Goal: Task Accomplishment & Management: Manage account settings

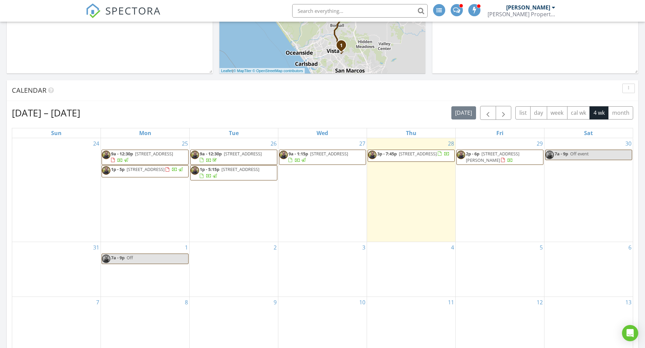
scroll to position [144, 0]
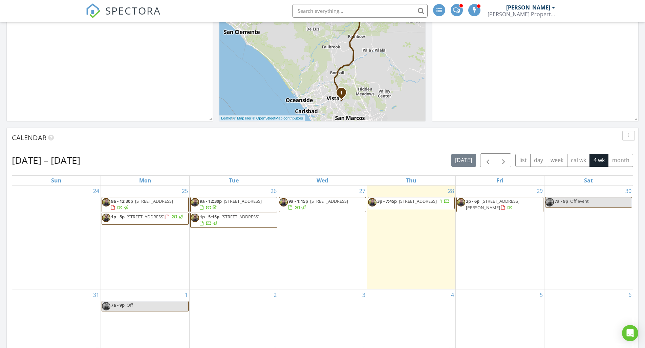
click at [422, 204] on span "3p - 7:45p 746 Sunrise Dr E, Vista 92084" at bounding box center [409, 203] width 82 height 10
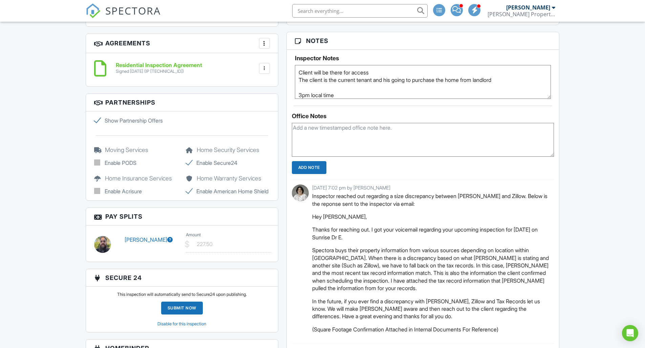
scroll to position [575, 0]
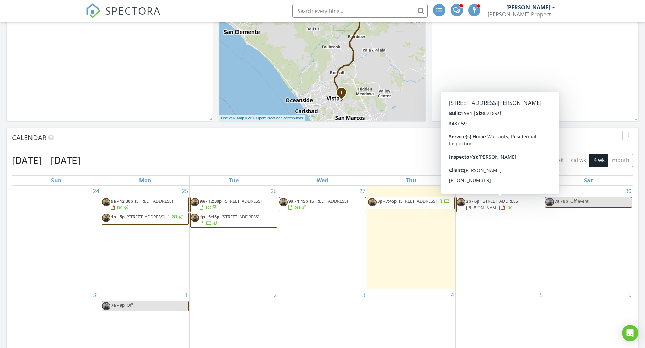
click at [510, 205] on span "2p - 6p 7155 Lyons Ave, Hesperia 92345" at bounding box center [500, 204] width 86 height 13
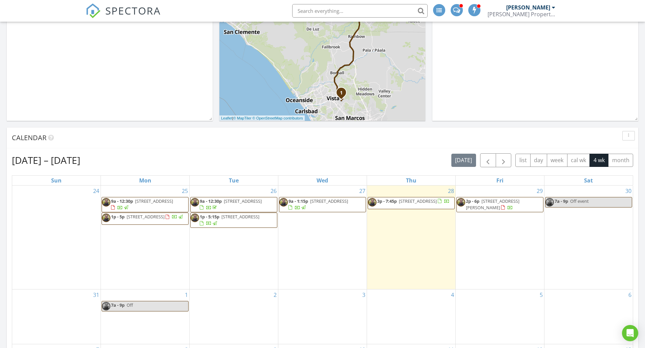
click at [501, 207] on span "2p - 6p 7155 Lyons Ave, Hesperia 92345" at bounding box center [500, 204] width 86 height 13
click at [419, 207] on span "3p - 7:45p [STREET_ADDRESS]" at bounding box center [409, 203] width 82 height 10
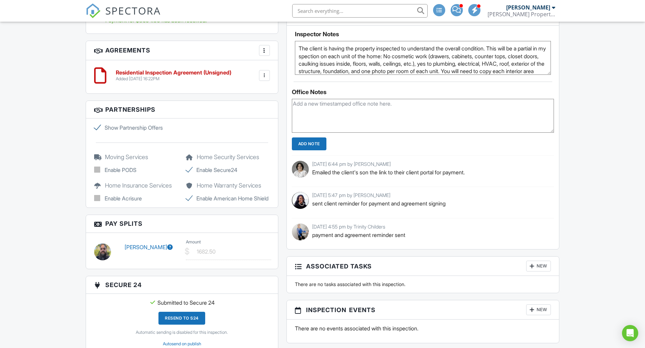
scroll to position [518, 0]
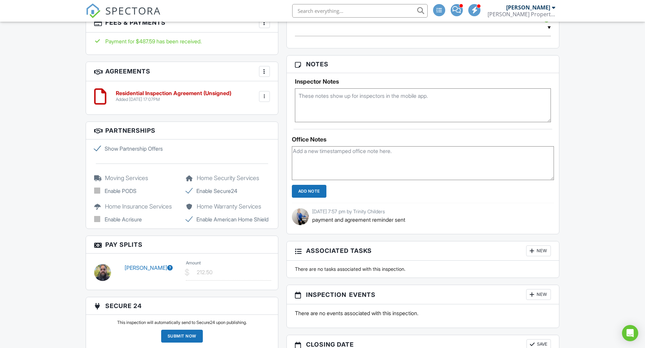
scroll to position [514, 0]
